Goal: Task Accomplishment & Management: Use online tool/utility

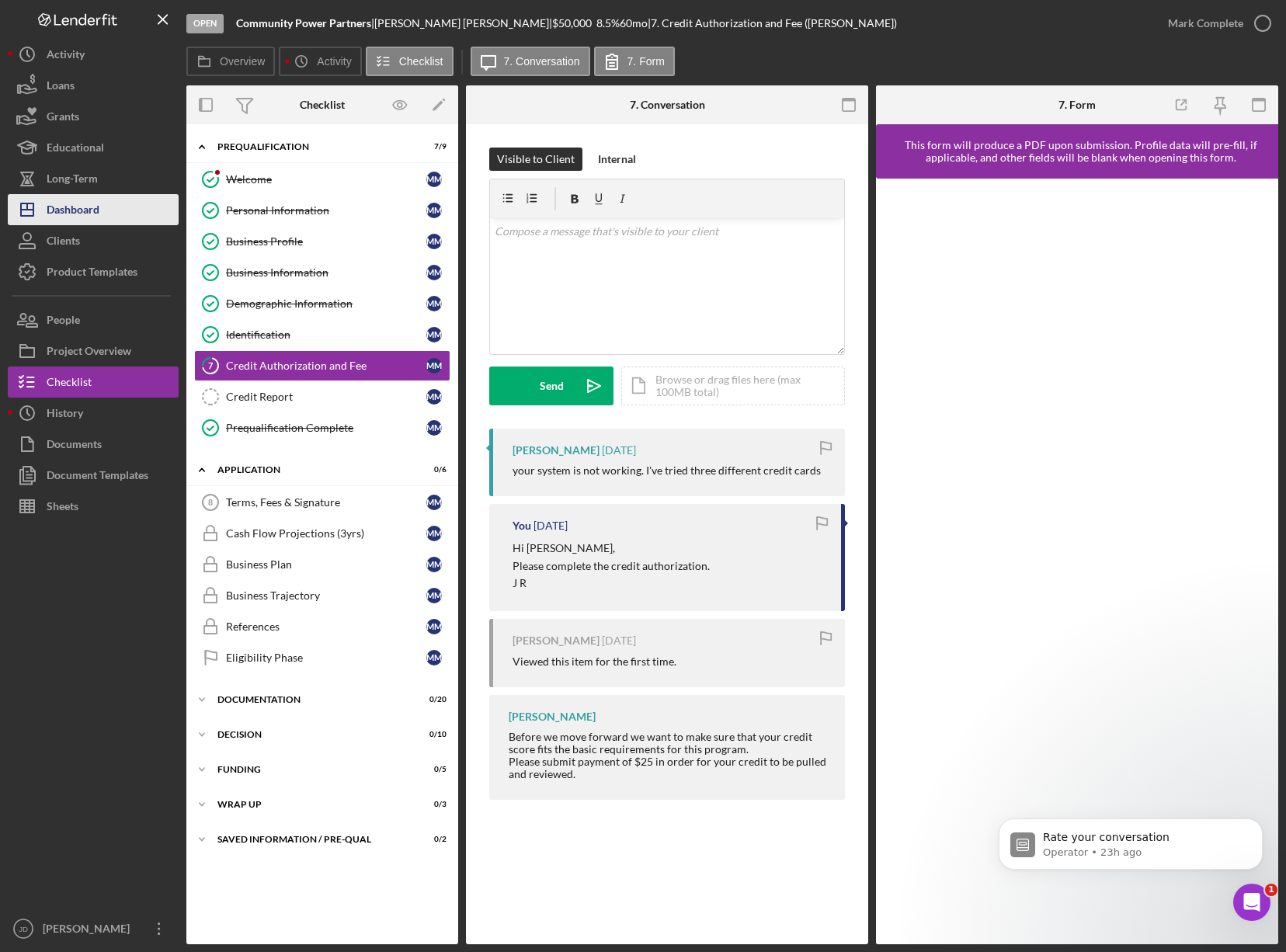
click at [86, 214] on div "Dashboard" at bounding box center [73, 212] width 53 height 35
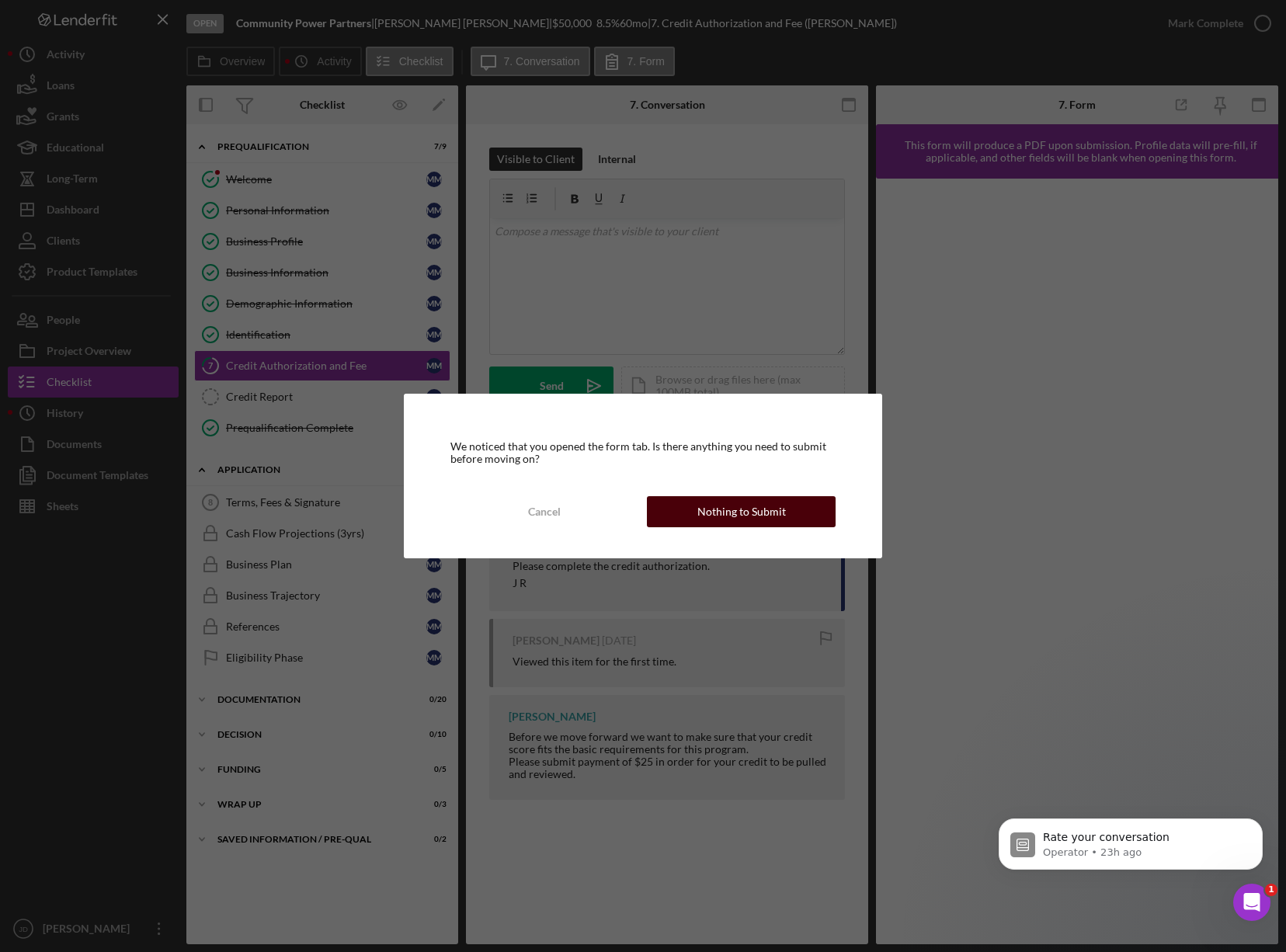
click at [749, 511] on div "Nothing to Submit" at bounding box center [741, 511] width 88 height 31
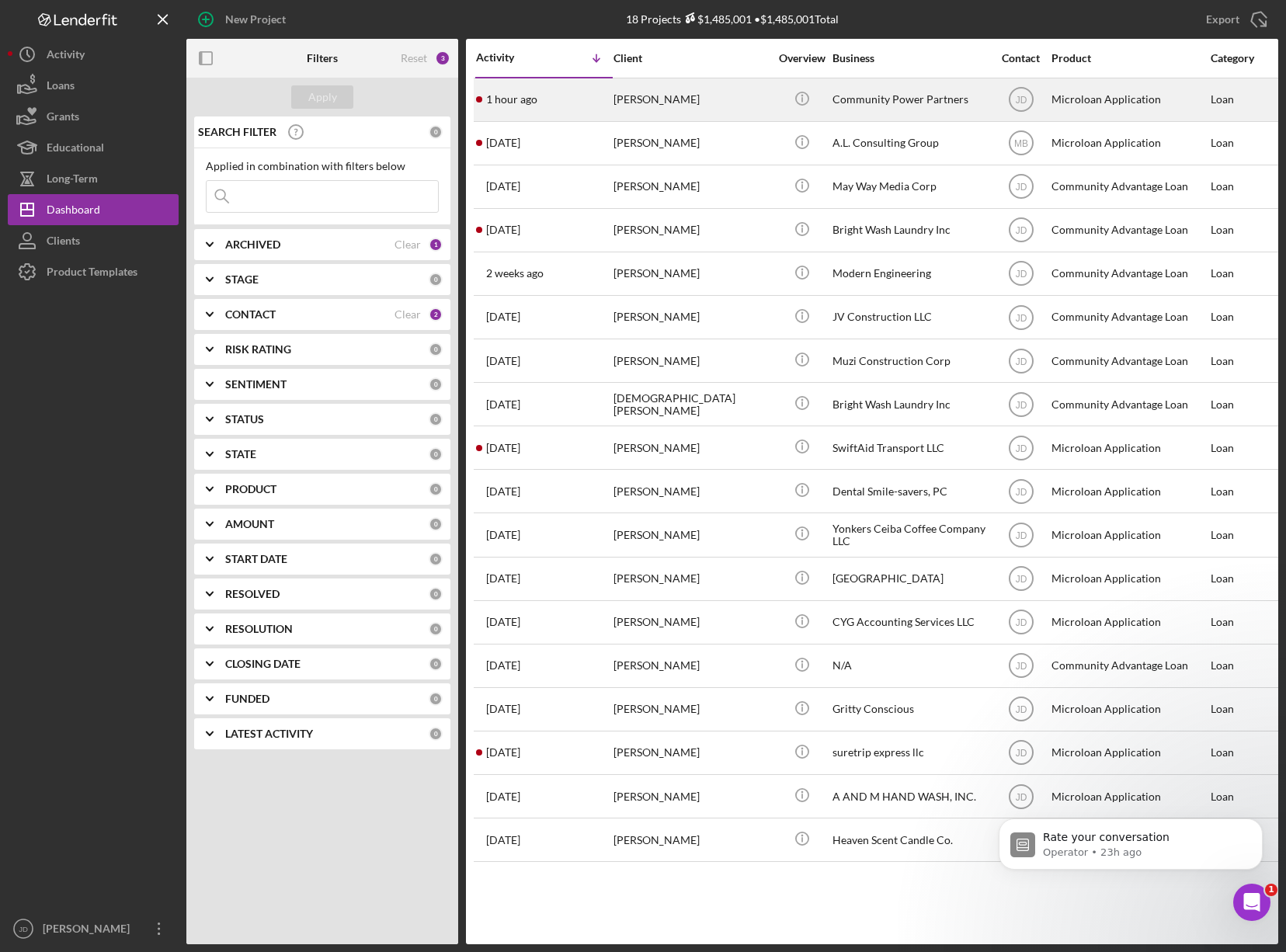
click at [645, 100] on div "[PERSON_NAME]" at bounding box center [691, 99] width 155 height 41
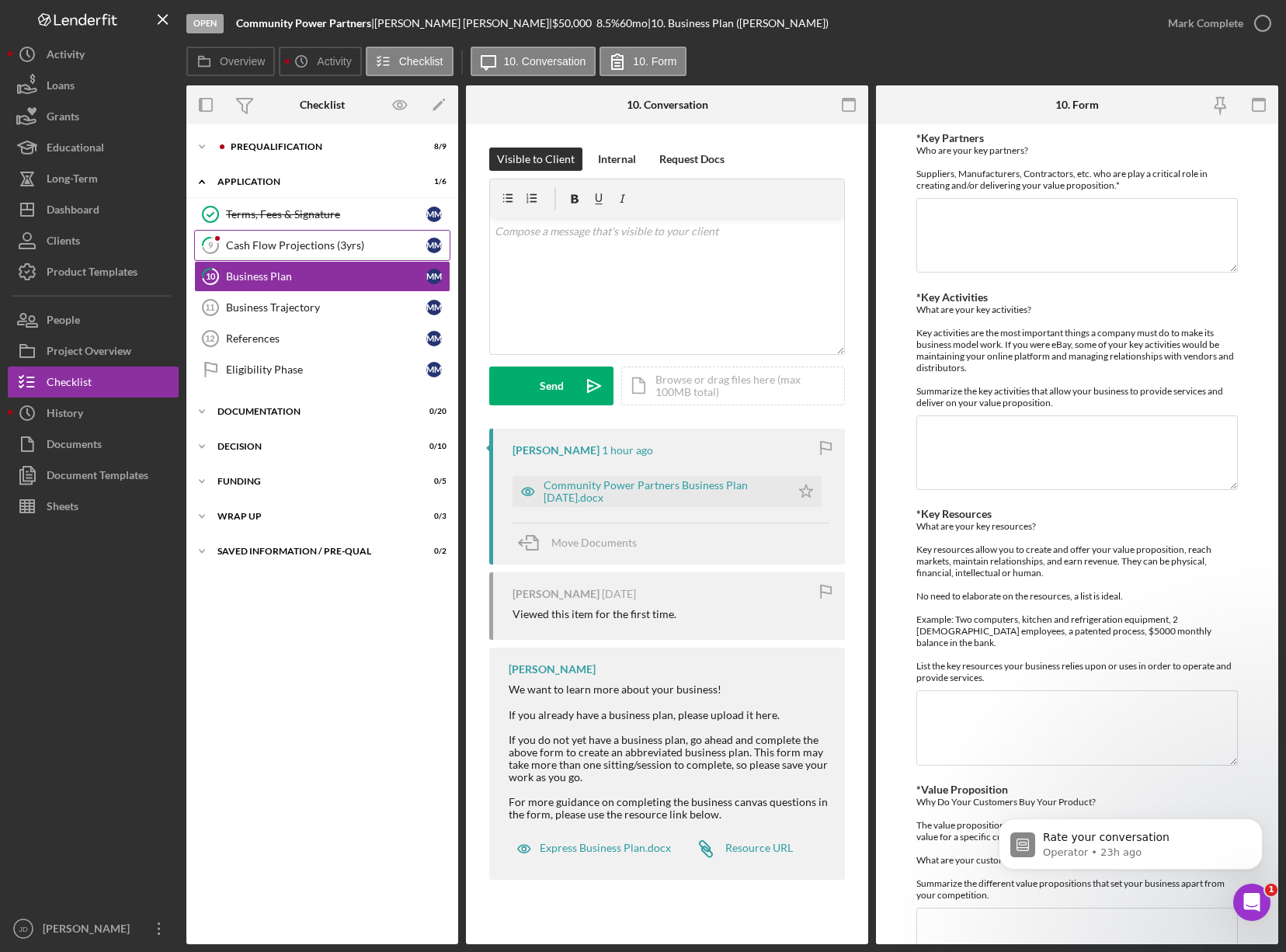
click at [285, 243] on div "Cash Flow Projections (3yrs)" at bounding box center [325, 245] width 200 height 12
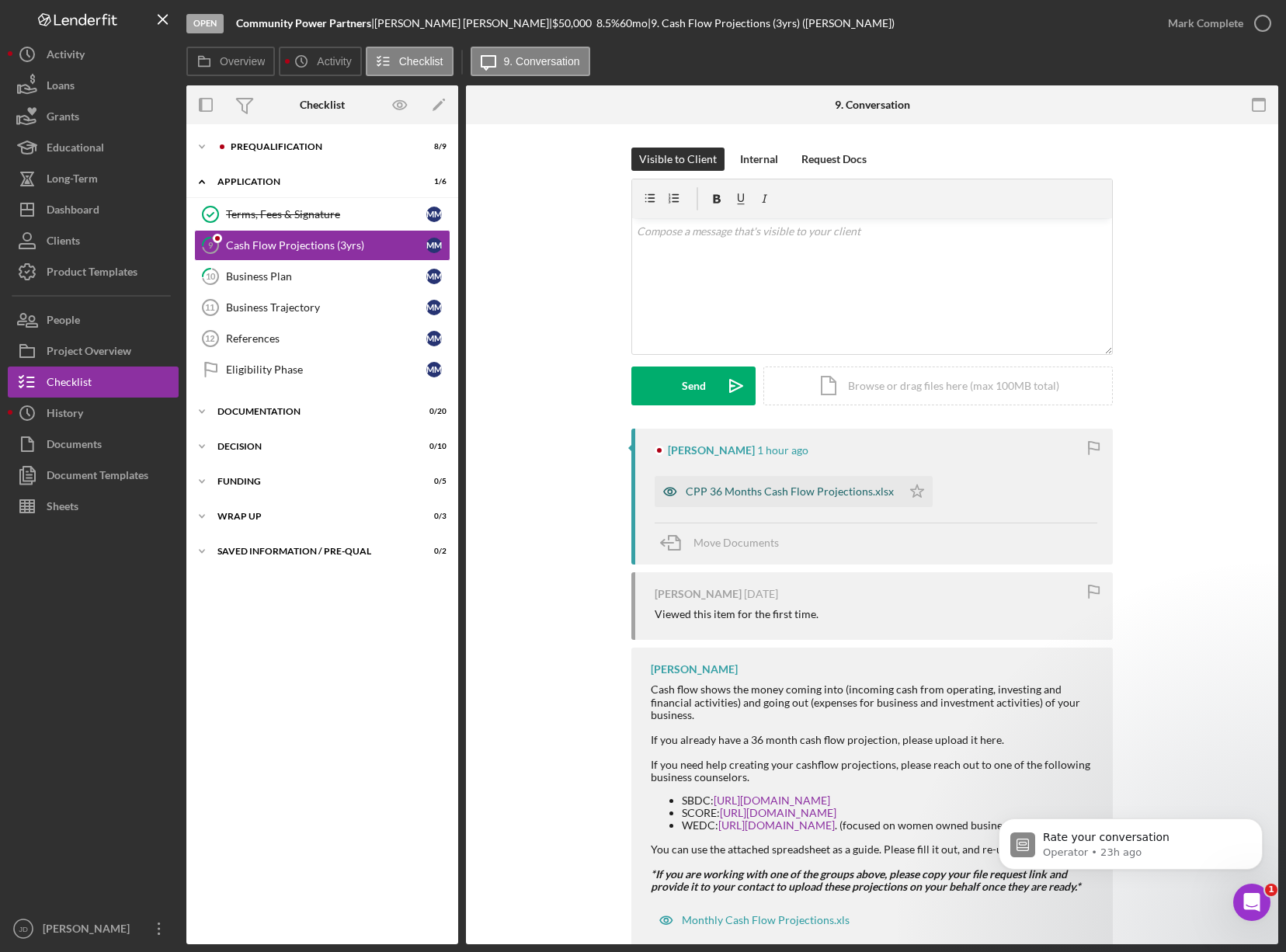
click at [807, 493] on div "CPP 36 Months Cash Flow Projections.xlsx" at bounding box center [789, 491] width 208 height 12
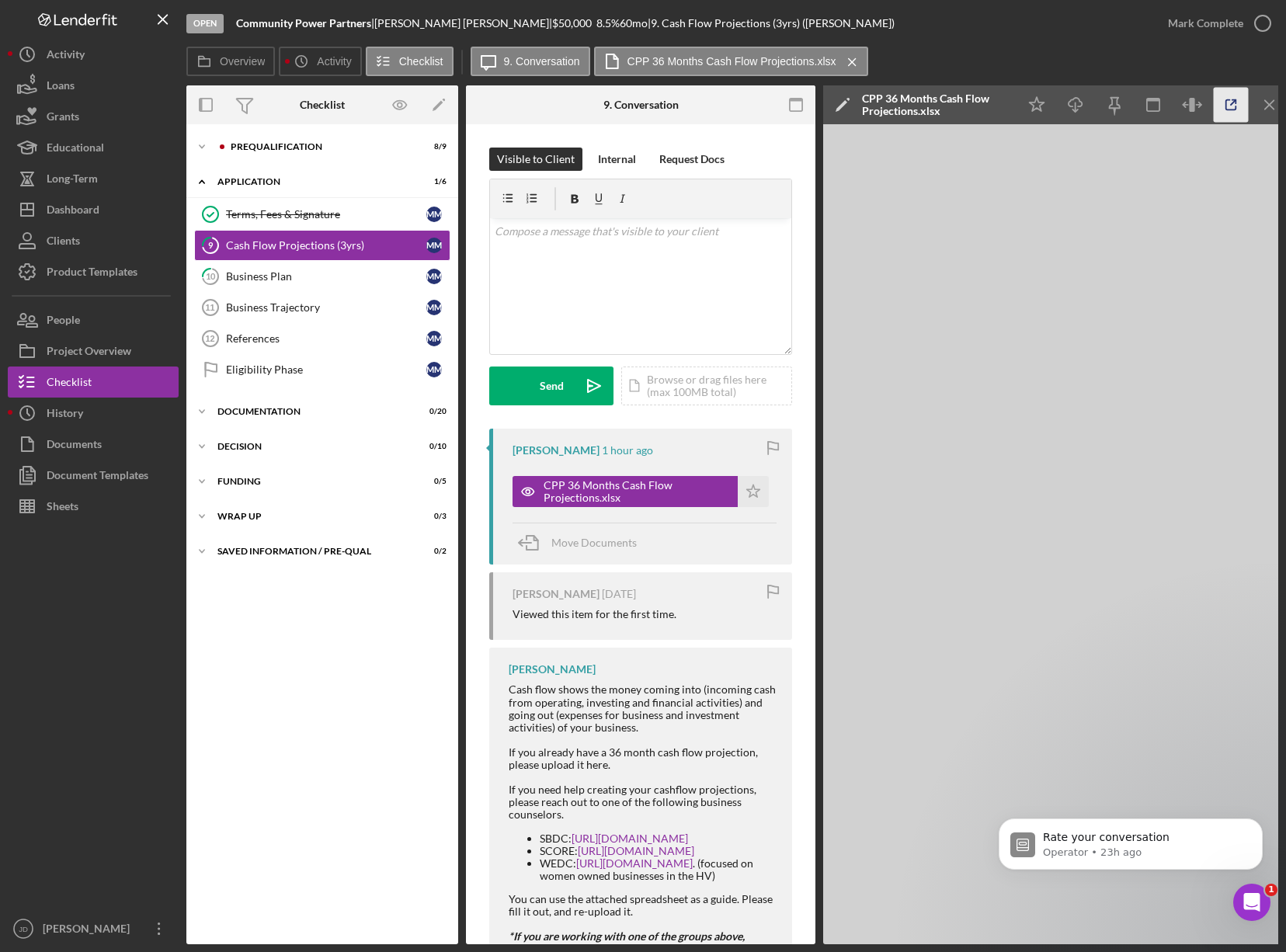
click at [1234, 109] on icon "button" at bounding box center [1231, 105] width 35 height 35
click at [81, 216] on div "Dashboard" at bounding box center [73, 212] width 53 height 35
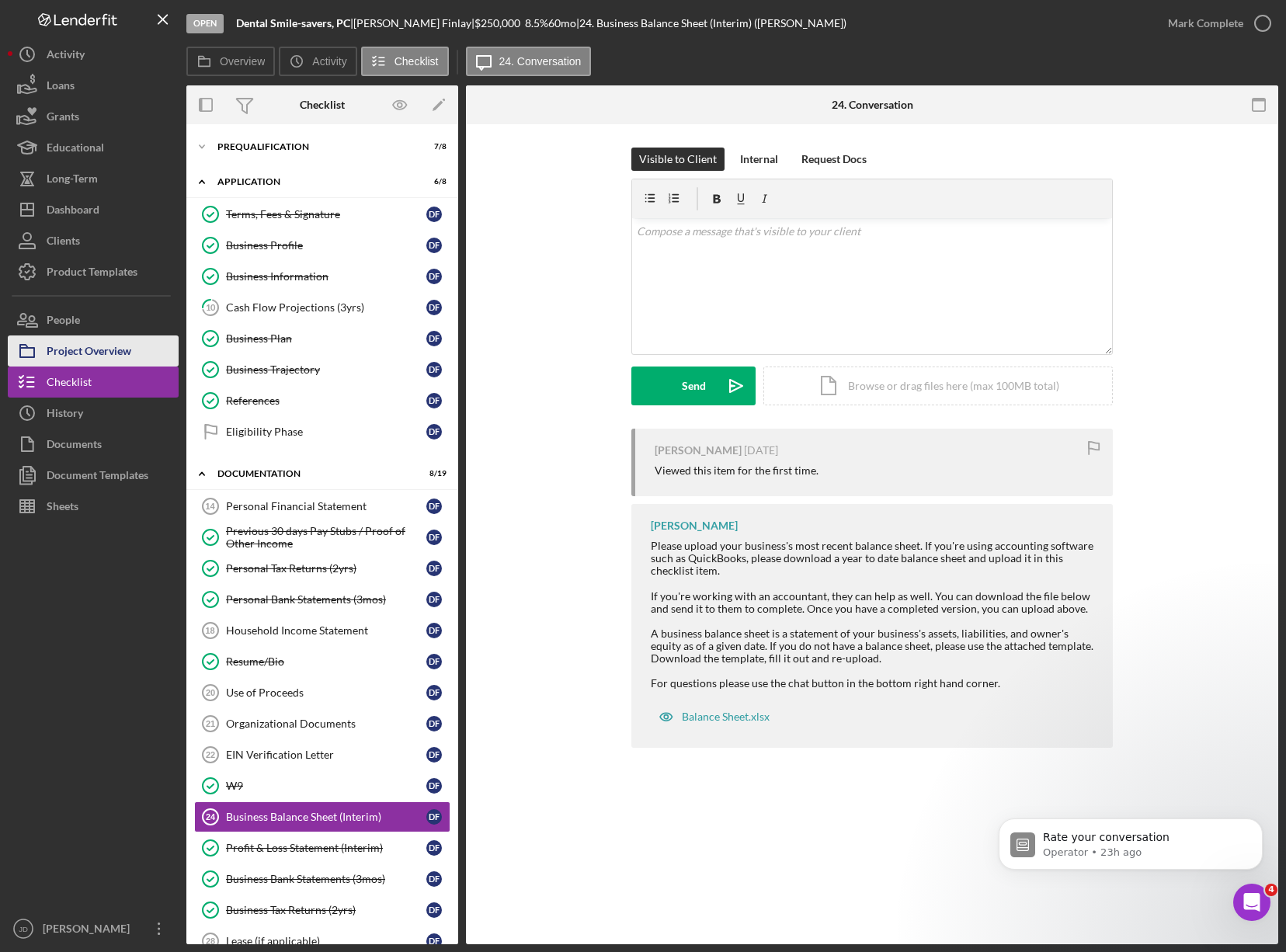
scroll to position [279, 0]
